Goal: Task Accomplishment & Management: Use online tool/utility

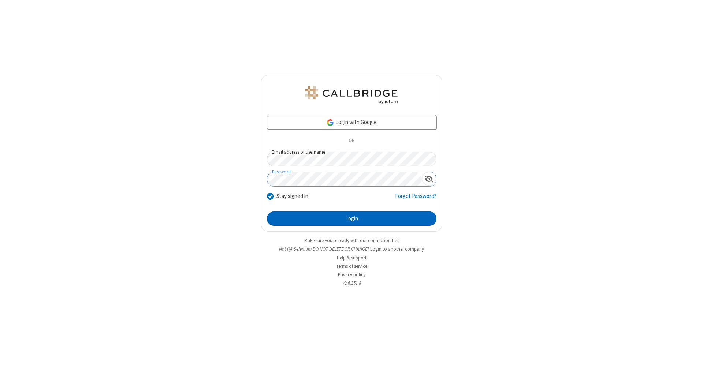
click at [351, 219] on button "Login" at bounding box center [351, 219] width 169 height 15
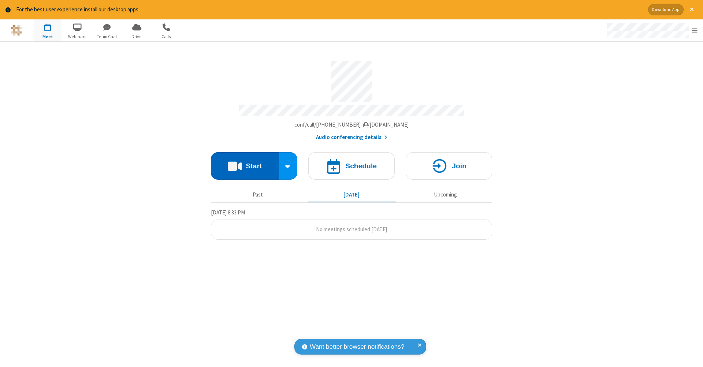
click at [244, 162] on button "Start" at bounding box center [245, 165] width 68 height 27
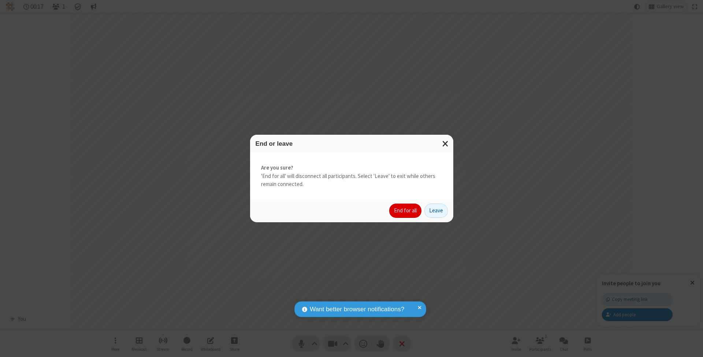
click at [406, 210] on button "End for all" at bounding box center [405, 210] width 32 height 15
